Goal: Communication & Community: Answer question/provide support

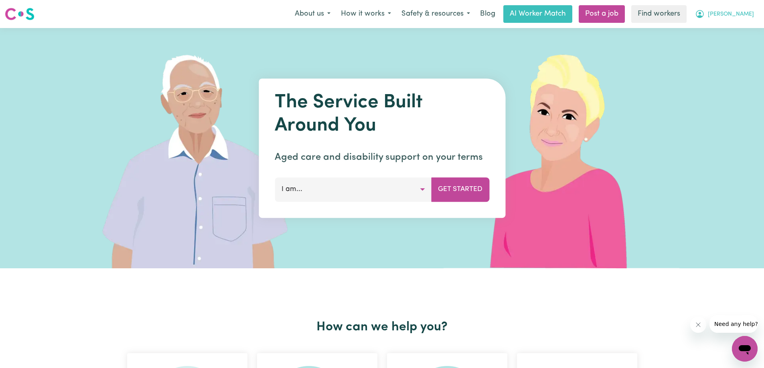
click at [747, 17] on span "[PERSON_NAME]" at bounding box center [731, 14] width 46 height 9
click at [706, 35] on link "My Dashboard" at bounding box center [726, 31] width 63 height 15
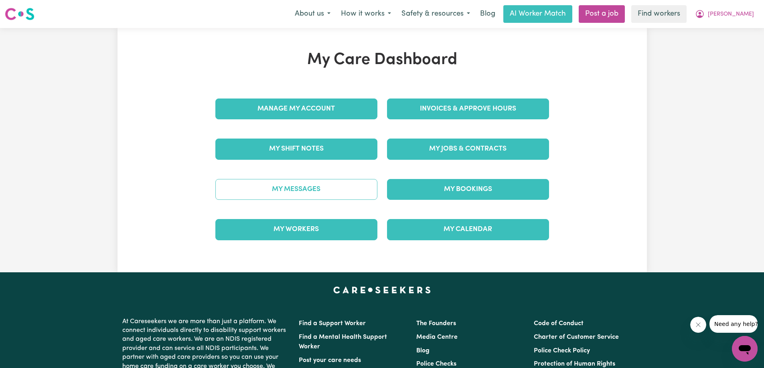
click at [294, 186] on link "My Messages" at bounding box center [296, 189] width 162 height 21
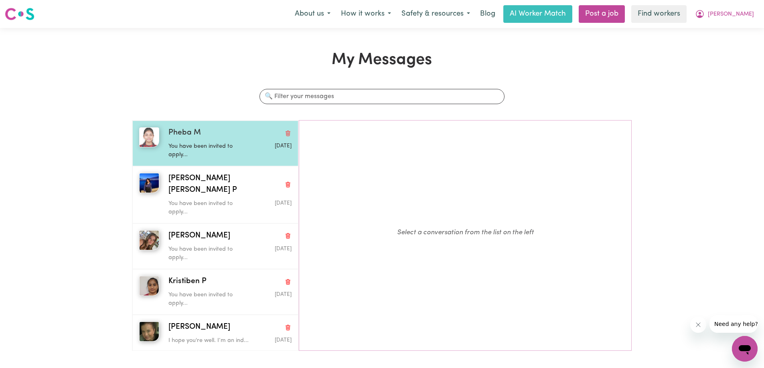
click at [239, 150] on p "You have been invited to apply..." at bounding box center [209, 150] width 82 height 17
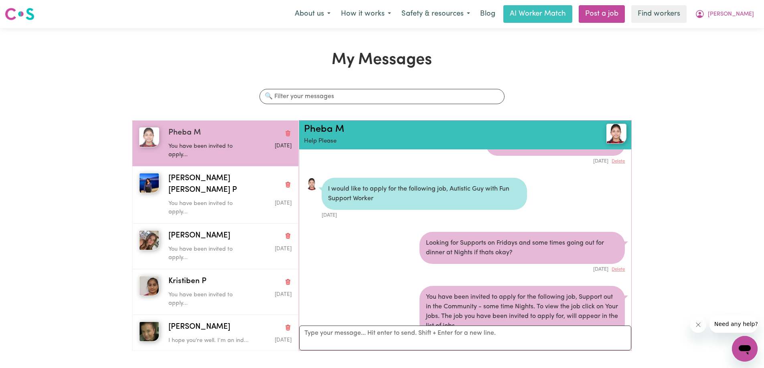
scroll to position [57, 0]
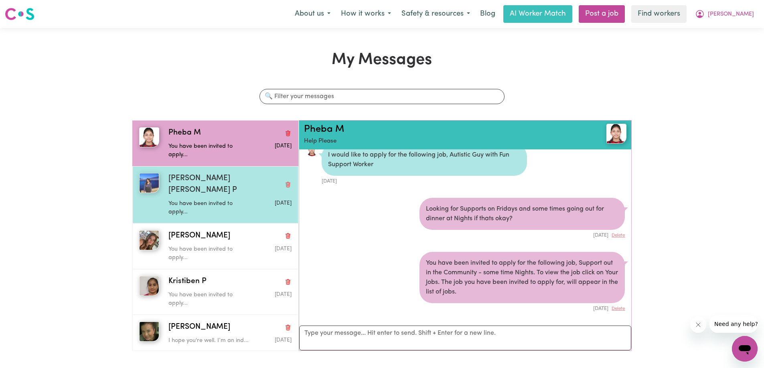
click at [225, 182] on div "[PERSON_NAME] [PERSON_NAME] P" at bounding box center [229, 184] width 123 height 23
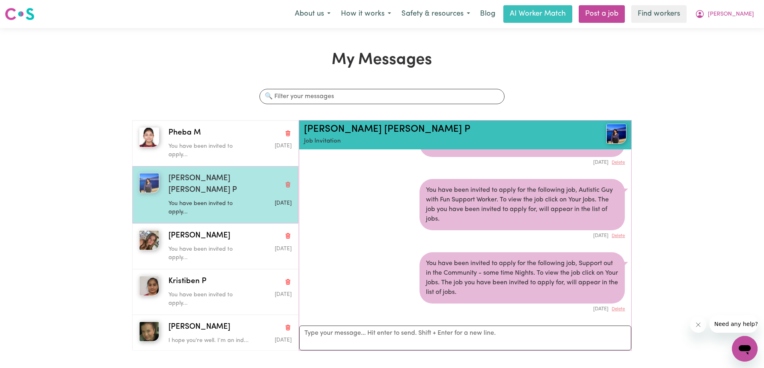
scroll to position [40, 0]
